Goal: Task Accomplishment & Management: Complete application form

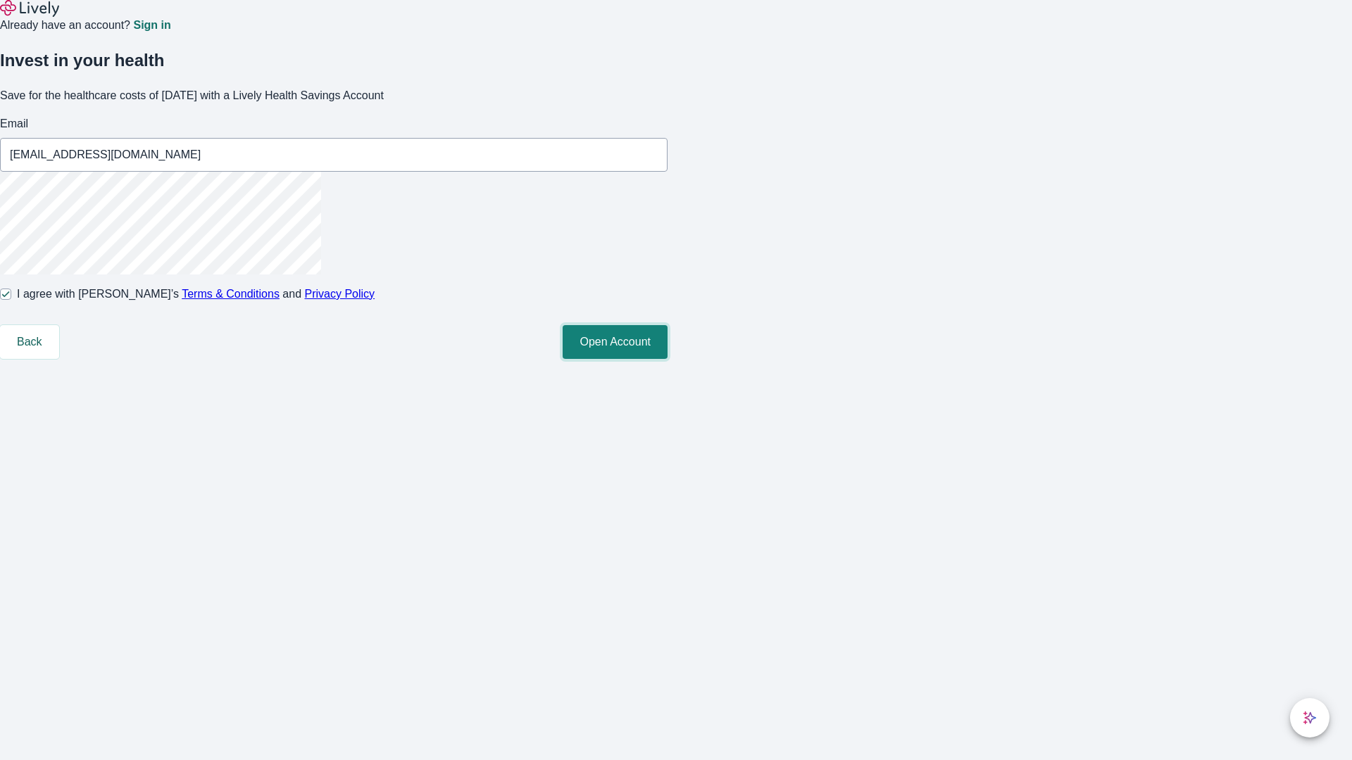
click at [668, 359] on button "Open Account" at bounding box center [615, 342] width 105 height 34
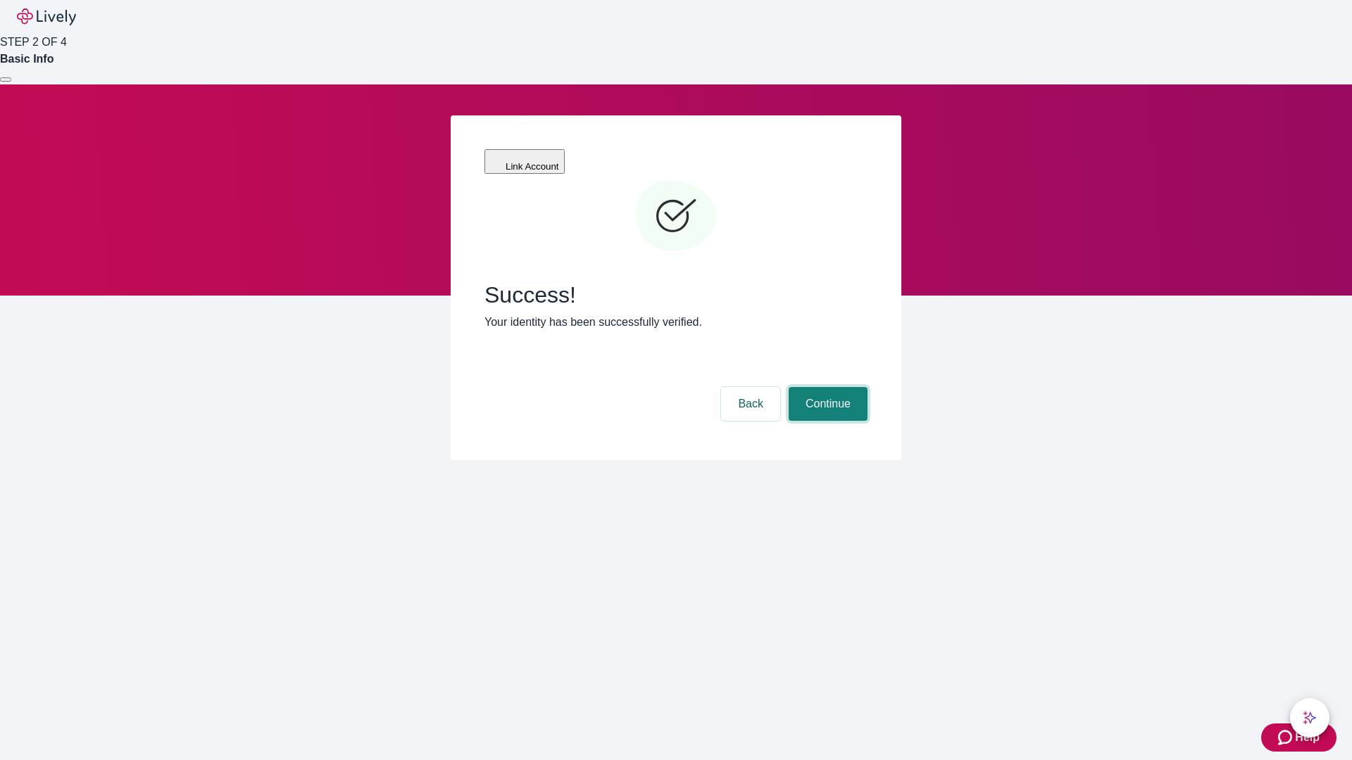
click at [826, 387] on button "Continue" at bounding box center [828, 404] width 79 height 34
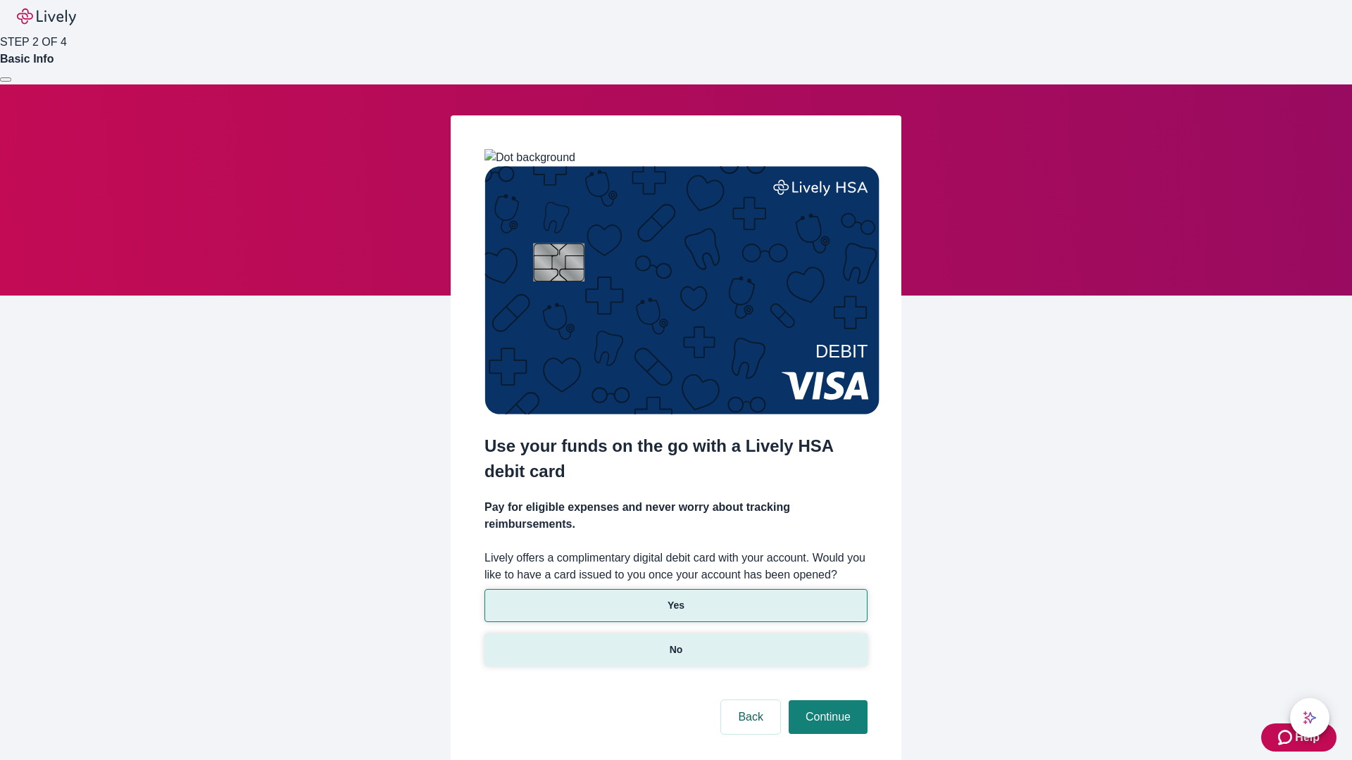
click at [675, 643] on p "No" at bounding box center [676, 650] width 13 height 15
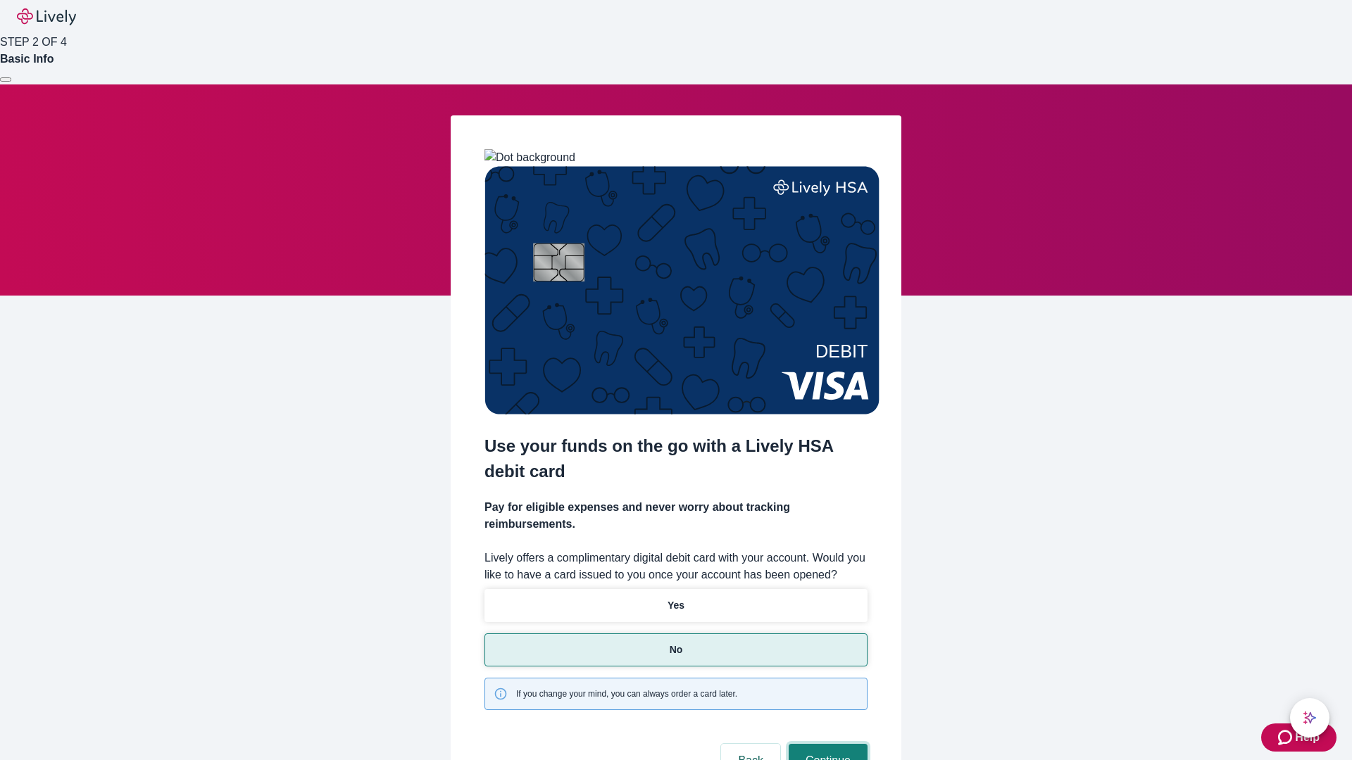
click at [826, 744] on button "Continue" at bounding box center [828, 761] width 79 height 34
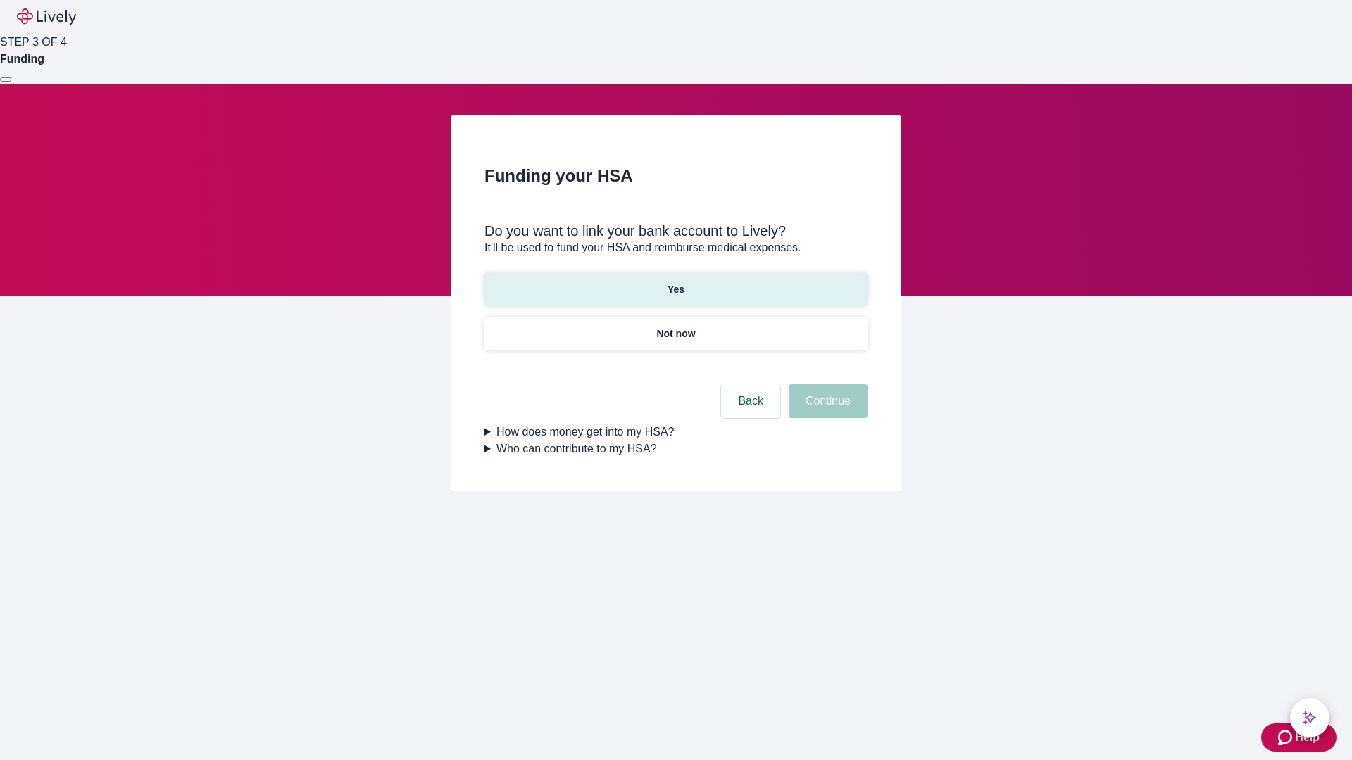
click at [675, 282] on p "Yes" at bounding box center [676, 289] width 17 height 15
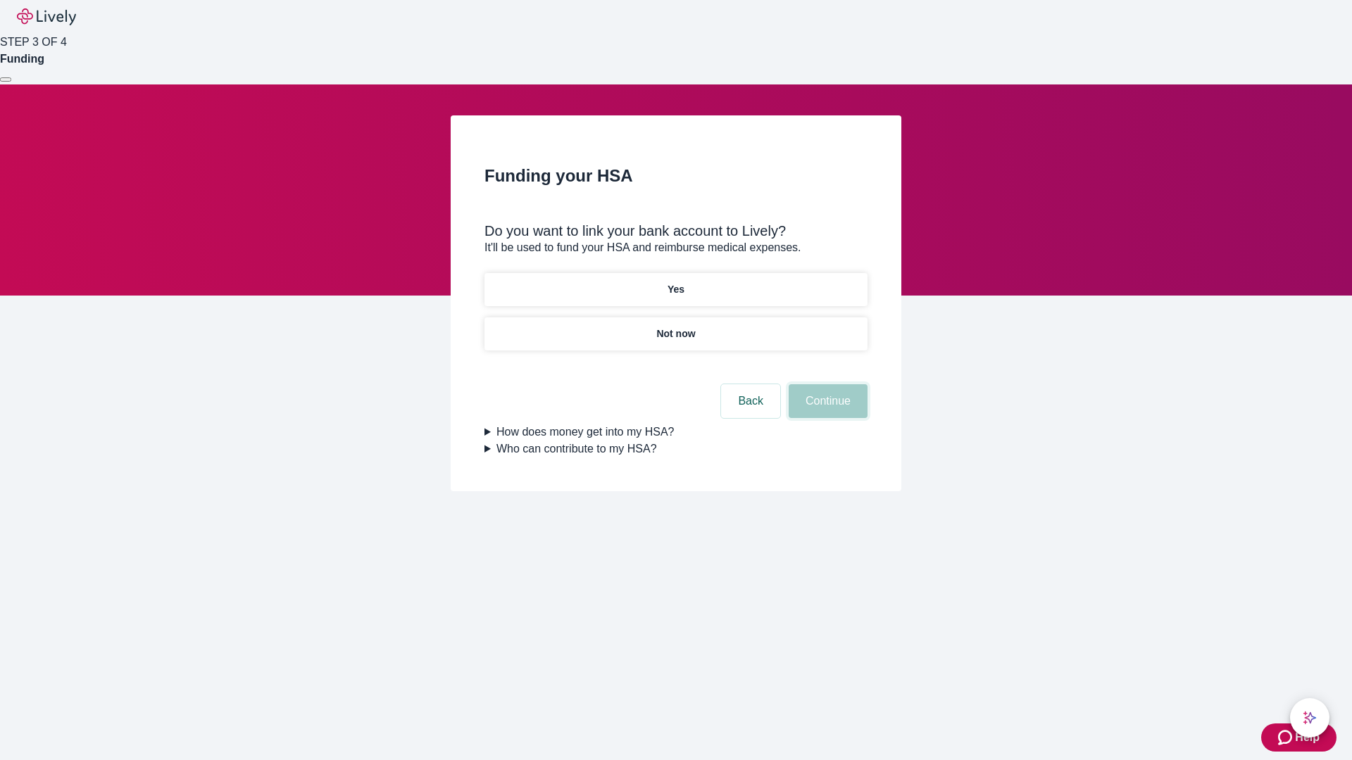
click at [826, 384] on button "Continue" at bounding box center [828, 401] width 79 height 34
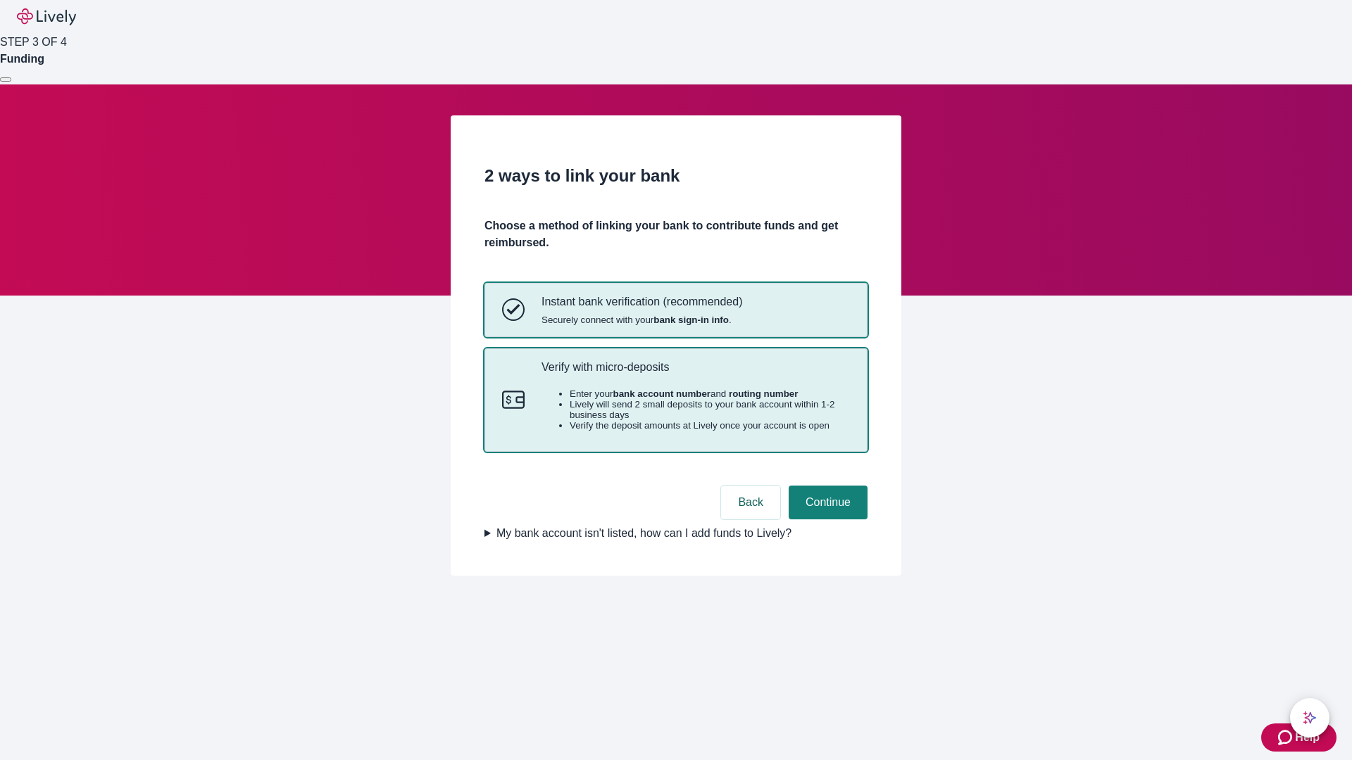
click at [695, 374] on p "Verify with micro-deposits" at bounding box center [695, 367] width 308 height 13
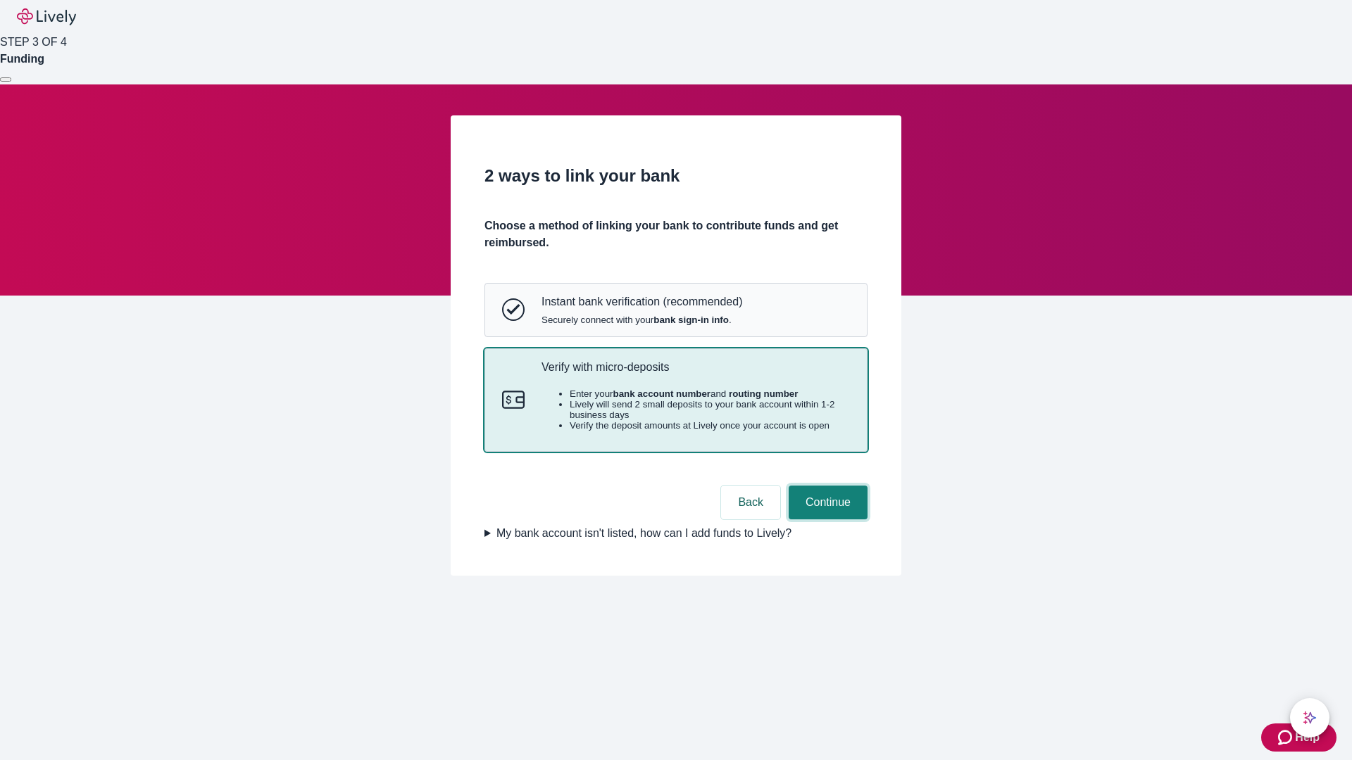
click at [826, 520] on button "Continue" at bounding box center [828, 503] width 79 height 34
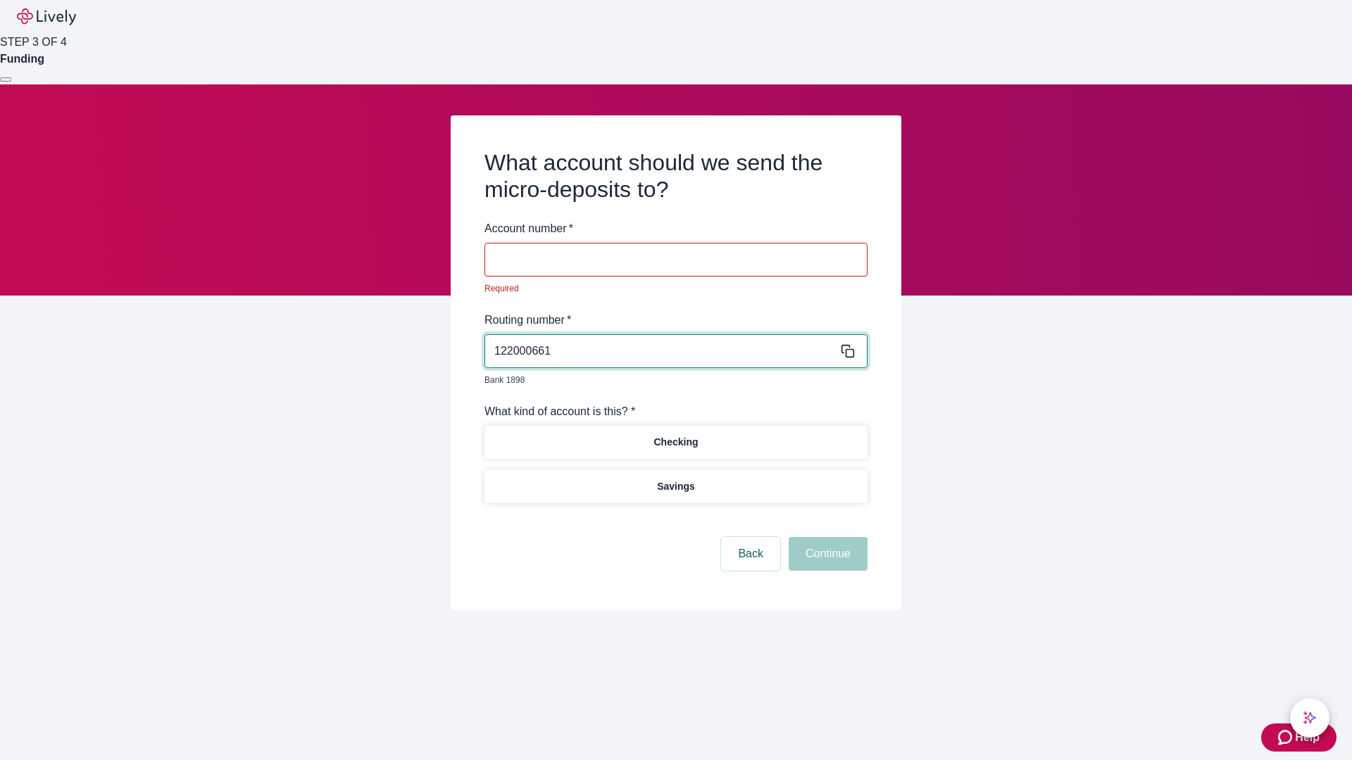
type input "122000661"
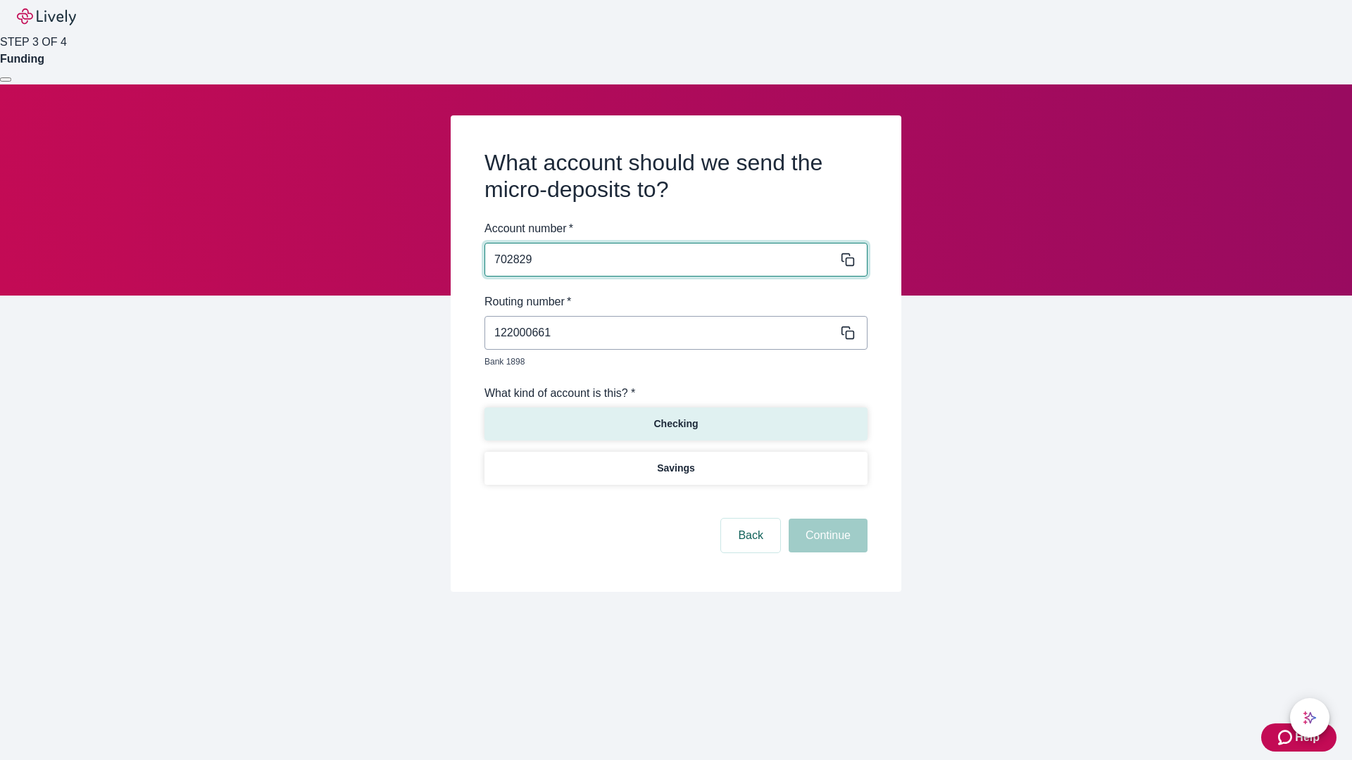
type input "702829"
click at [675, 417] on p "Checking" at bounding box center [675, 424] width 44 height 15
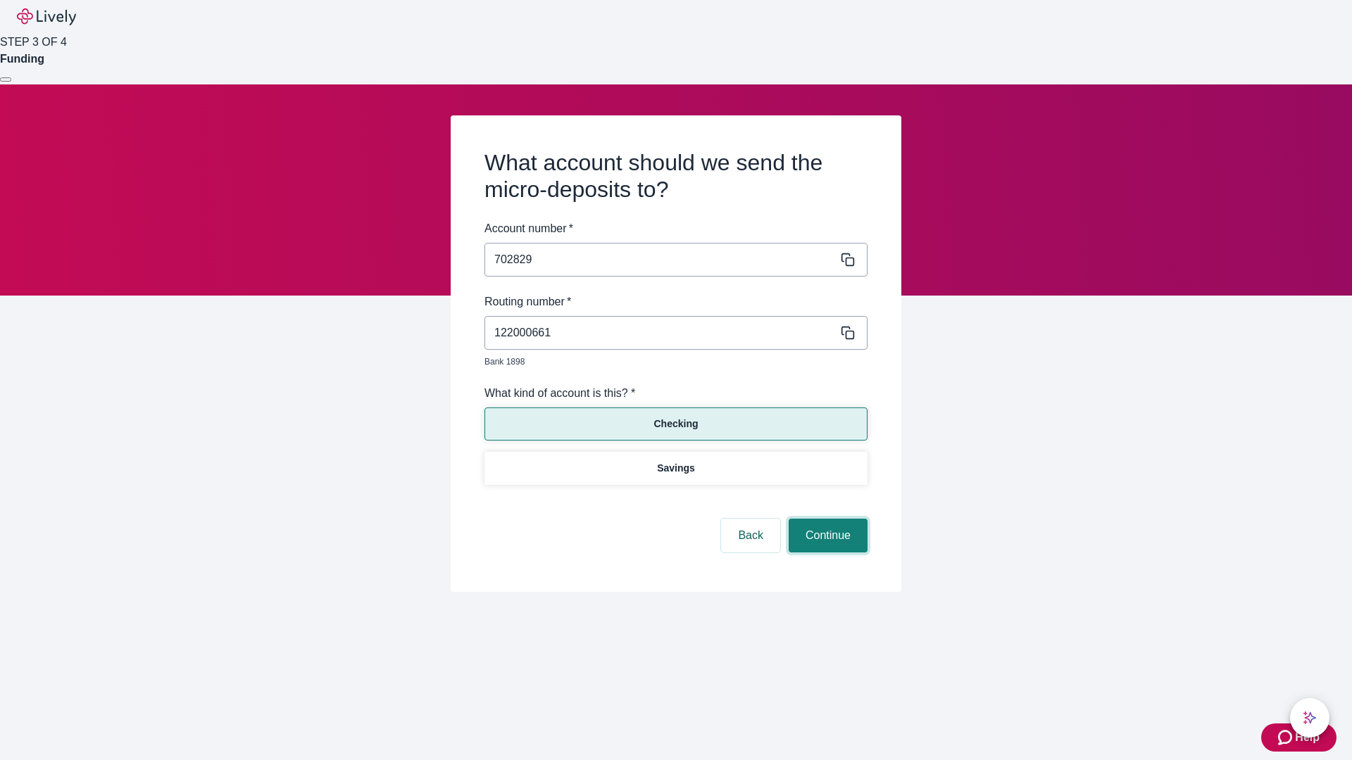
click at [826, 520] on button "Continue" at bounding box center [828, 536] width 79 height 34
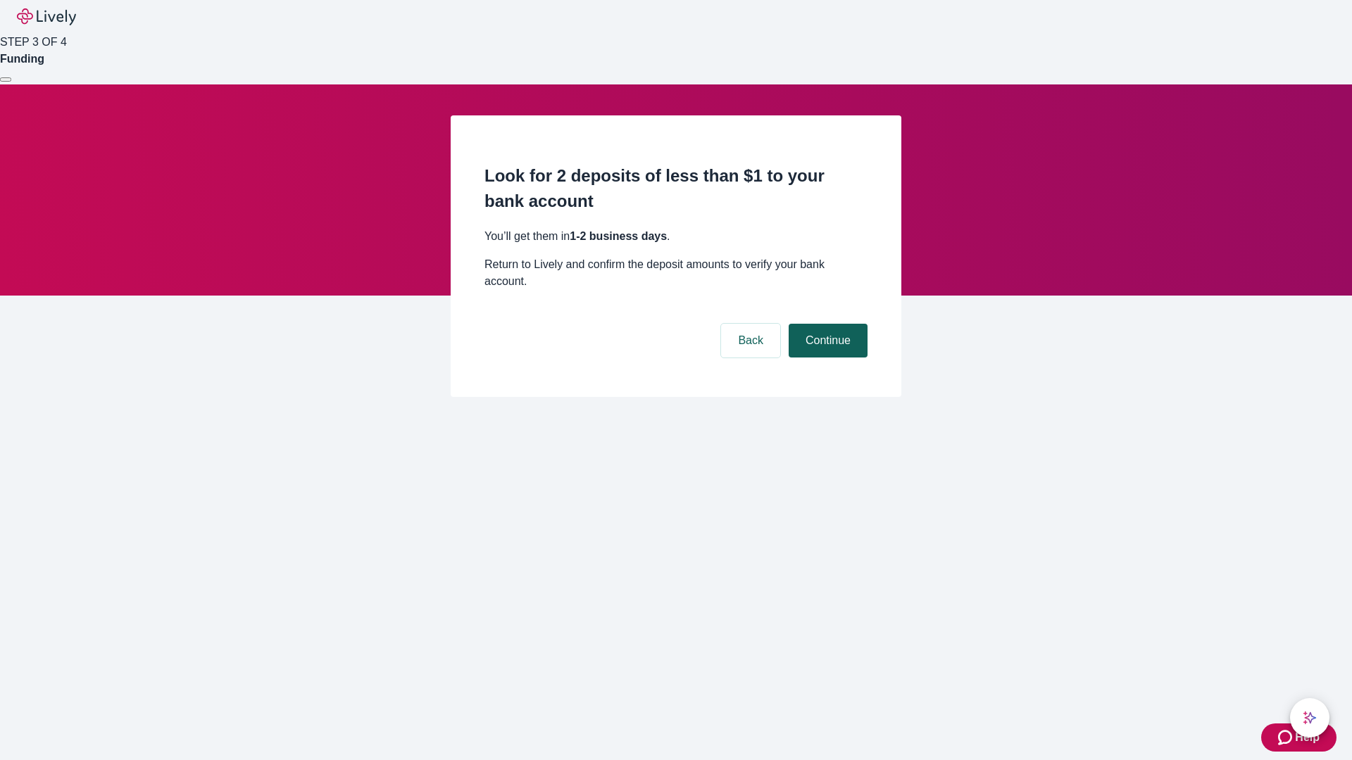
click at [826, 324] on button "Continue" at bounding box center [828, 341] width 79 height 34
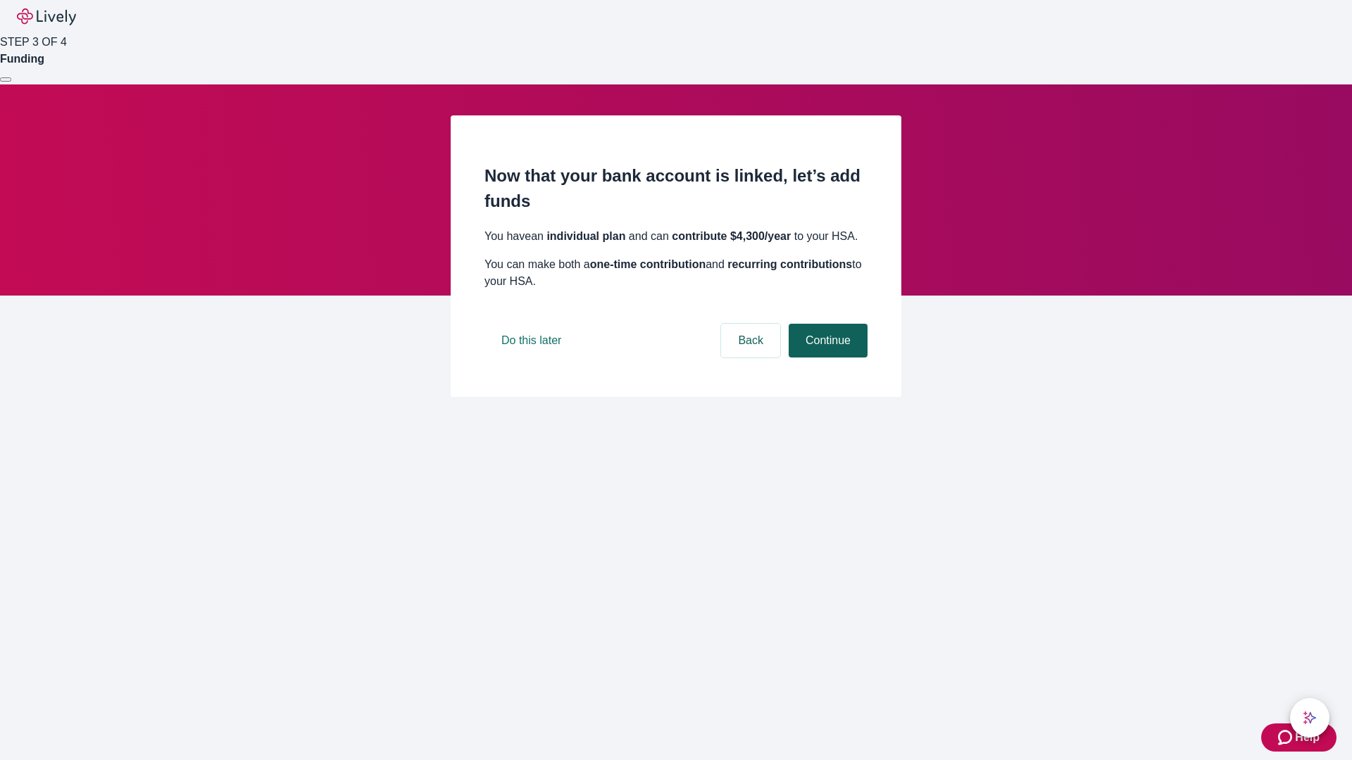
click at [826, 358] on button "Continue" at bounding box center [828, 341] width 79 height 34
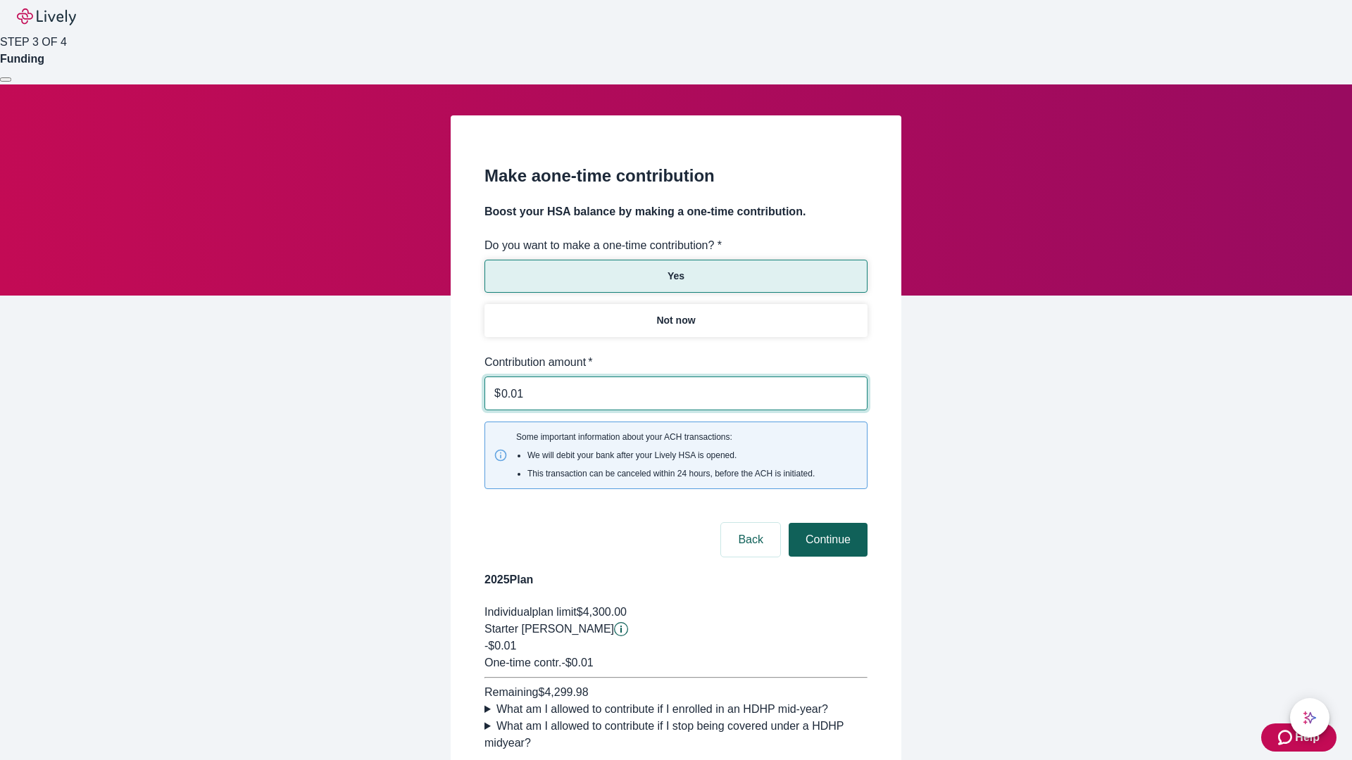
type input "0.01"
click at [826, 523] on button "Continue" at bounding box center [828, 540] width 79 height 34
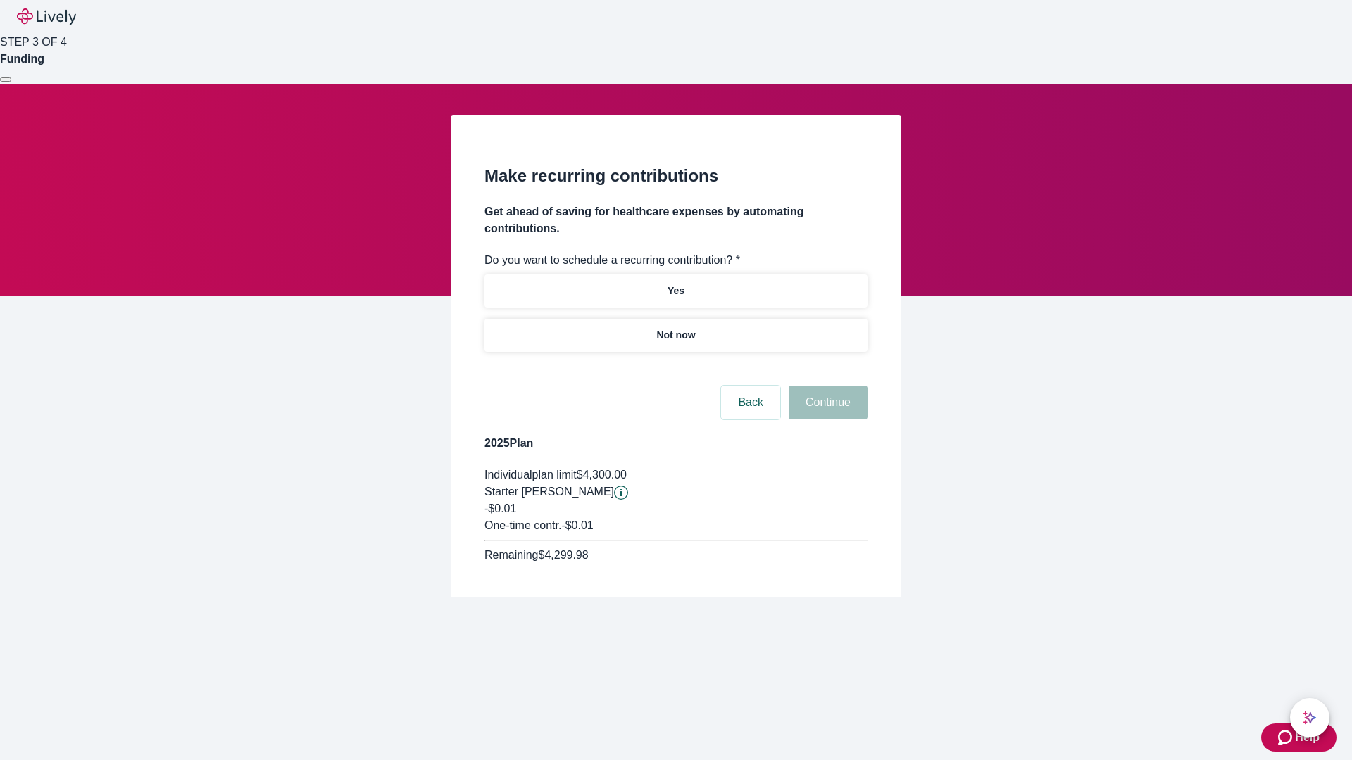
click at [675, 328] on p "Not now" at bounding box center [675, 335] width 39 height 15
click at [826, 386] on button "Continue" at bounding box center [828, 403] width 79 height 34
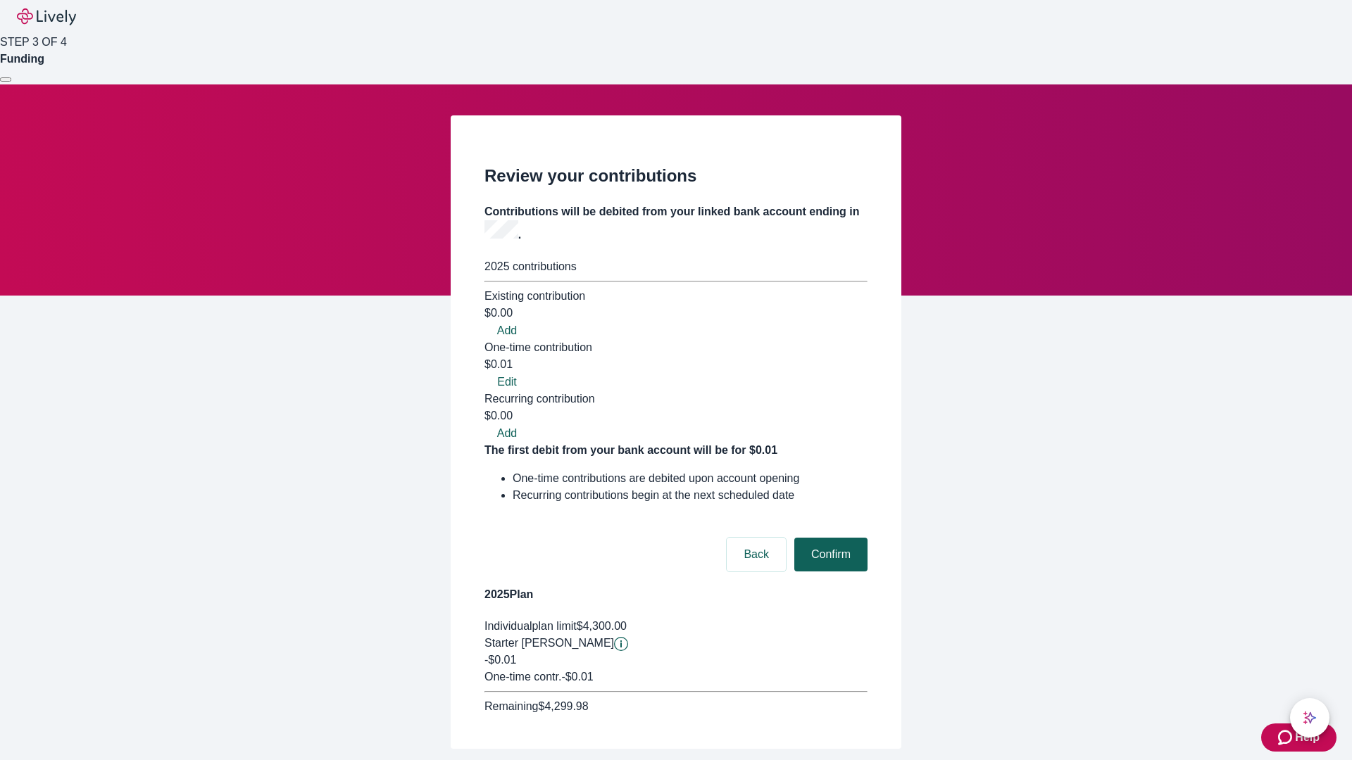
click at [829, 538] on button "Confirm" at bounding box center [830, 555] width 73 height 34
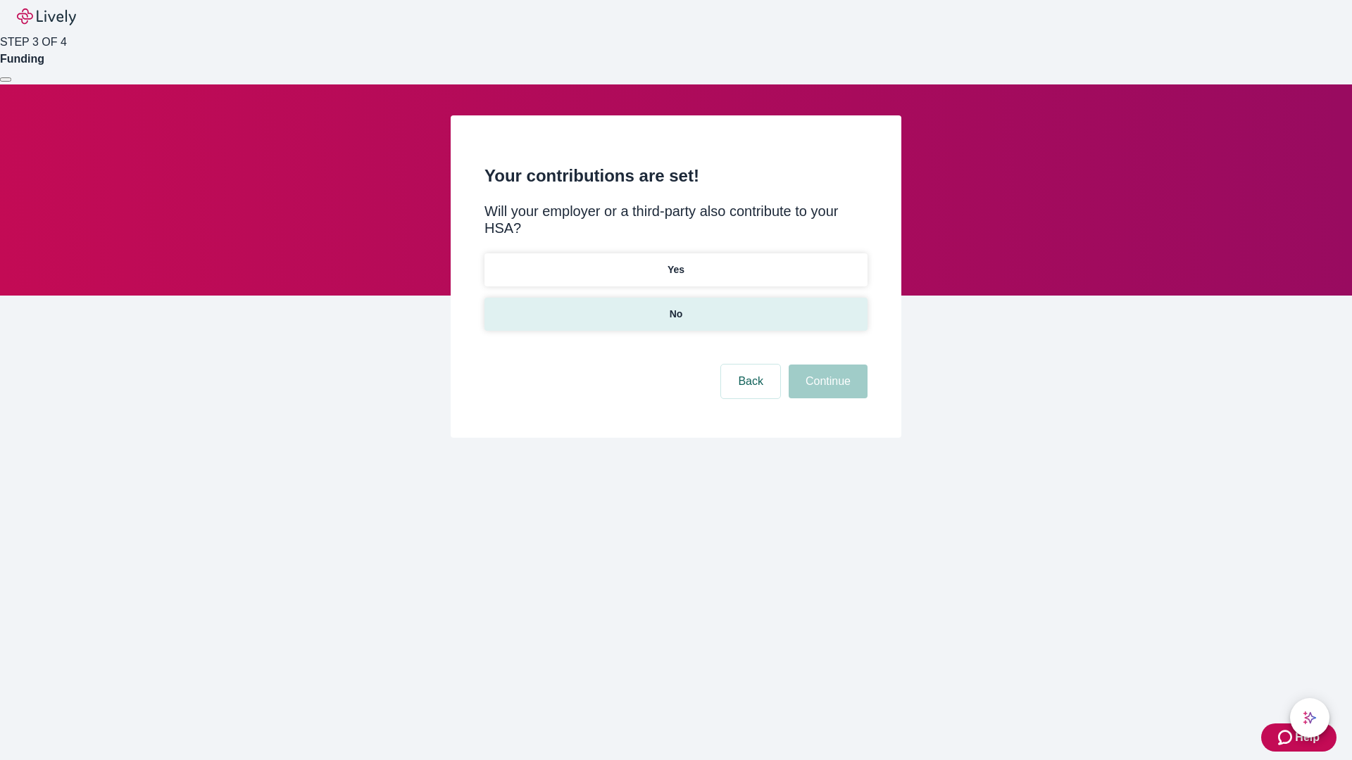
click at [675, 307] on p "No" at bounding box center [676, 314] width 13 height 15
click at [826, 365] on button "Continue" at bounding box center [828, 382] width 79 height 34
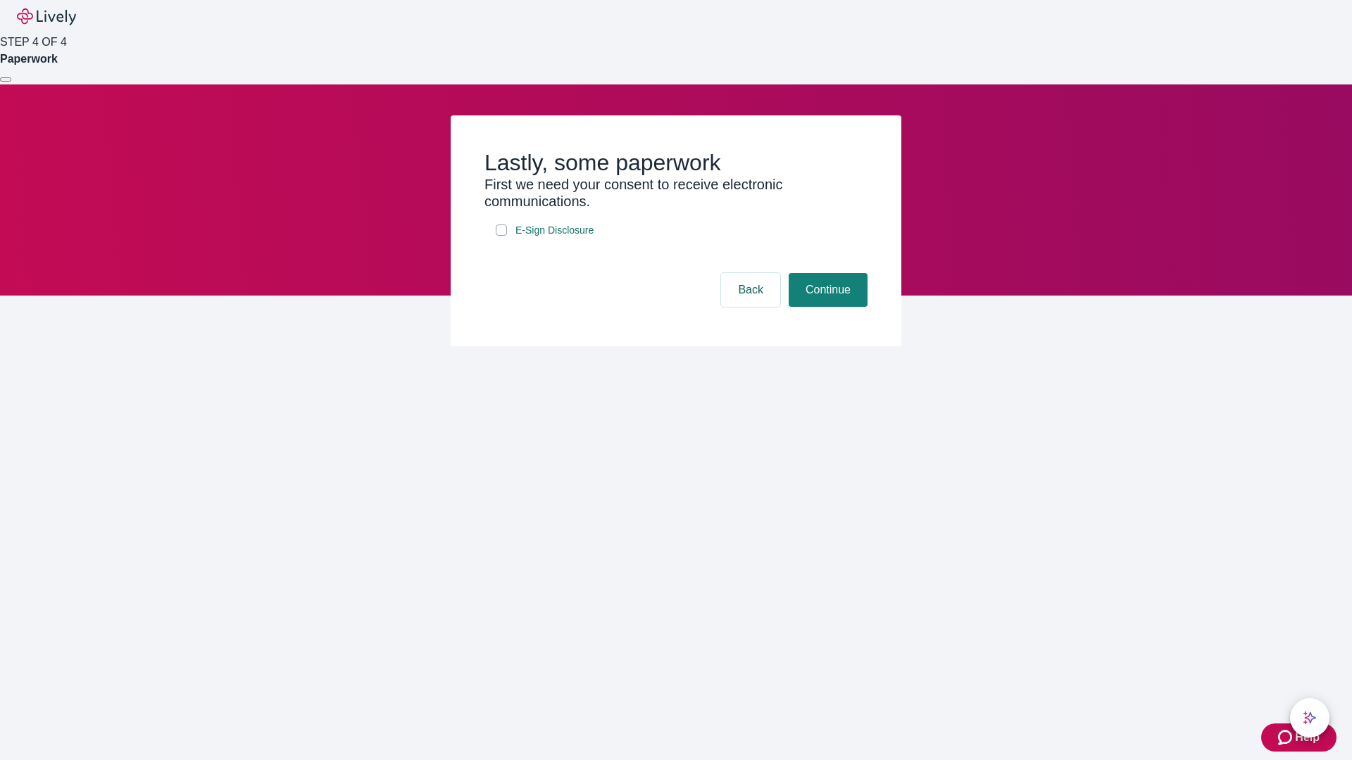
click at [501, 236] on input "E-Sign Disclosure" at bounding box center [501, 230] width 11 height 11
checkbox input "true"
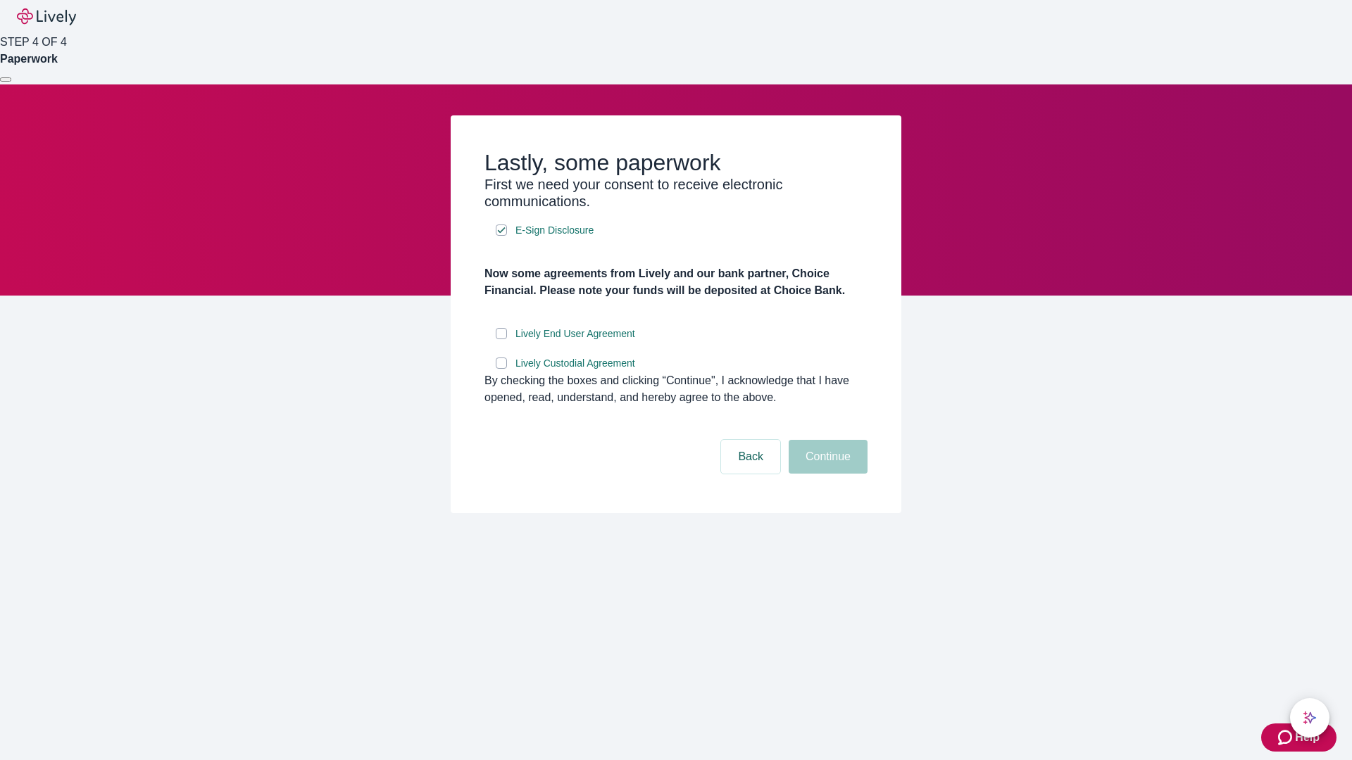
click at [501, 339] on input "Lively End User Agreement" at bounding box center [501, 333] width 11 height 11
checkbox input "true"
click at [501, 369] on input "Lively Custodial Agreement" at bounding box center [501, 363] width 11 height 11
checkbox input "true"
click at [826, 474] on button "Continue" at bounding box center [828, 457] width 79 height 34
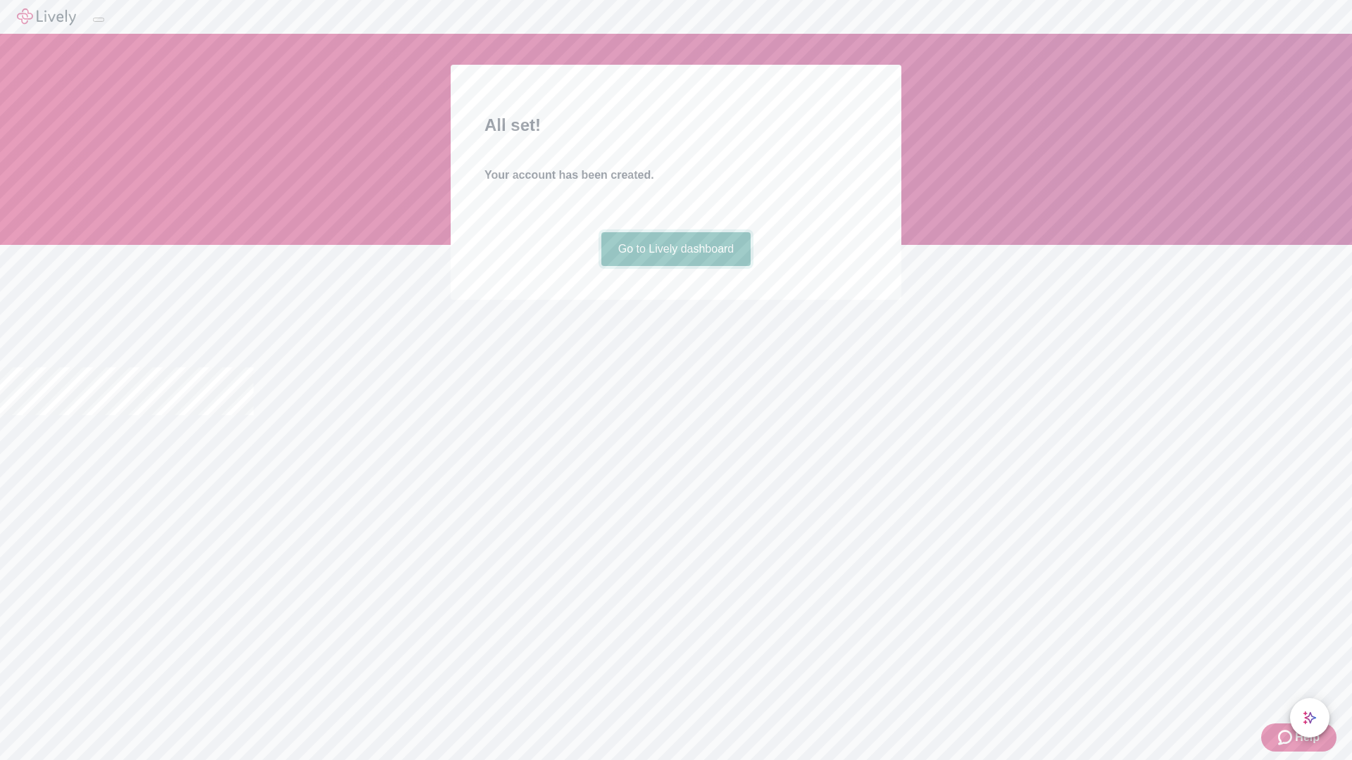
click at [675, 266] on link "Go to Lively dashboard" at bounding box center [676, 249] width 150 height 34
